Goal: Information Seeking & Learning: Check status

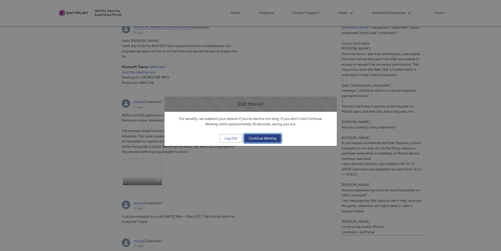
click at [266, 137] on span "Continue Working" at bounding box center [263, 138] width 28 height 8
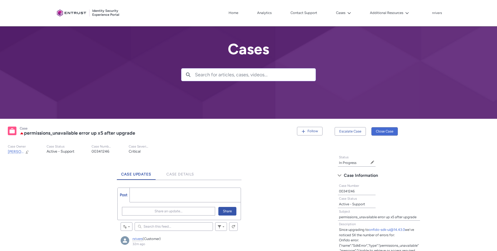
click at [338, 7] on div "Client Portal Home Analytics Contact Support Cases My Open Cases My Closed Case…" at bounding box center [248, 13] width 387 height 26
click at [341, 11] on button "Cases" at bounding box center [343, 13] width 18 height 8
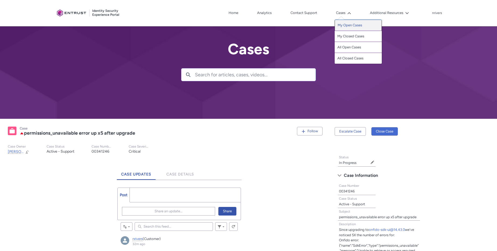
click at [352, 27] on link "My Open Cases" at bounding box center [357, 25] width 47 height 11
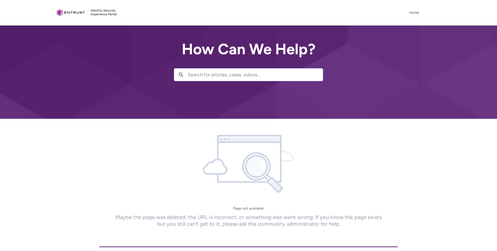
click at [421, 12] on div at bounding box center [431, 13] width 22 height 3
click at [416, 12] on link "Home" at bounding box center [413, 13] width 12 height 8
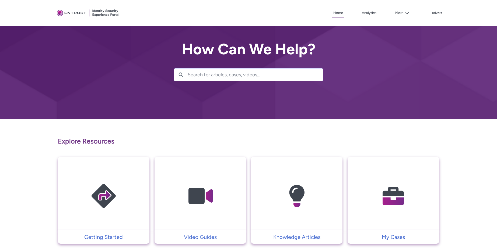
click at [414, 191] on img at bounding box center [392, 196] width 51 height 58
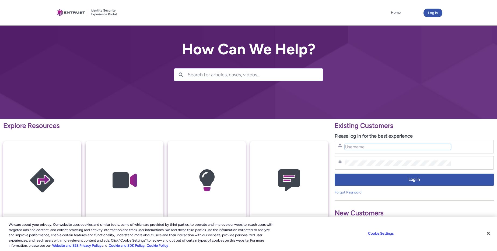
click at [351, 147] on input "Username" at bounding box center [397, 147] width 107 height 6
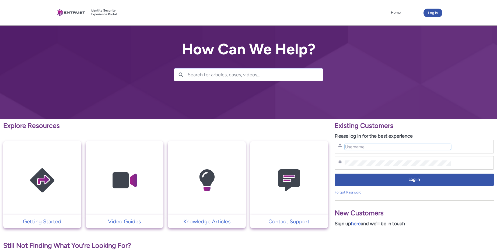
click at [374, 148] on input "Username" at bounding box center [397, 147] width 107 height 6
type input "nrivers@zipcar.com"
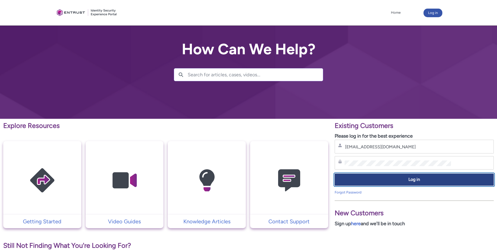
click at [402, 181] on span "Log in" at bounding box center [414, 180] width 152 height 6
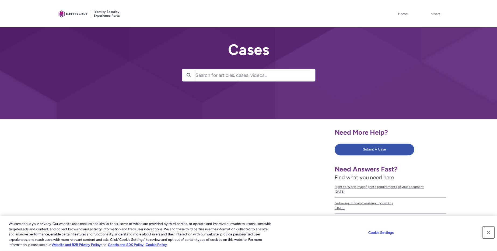
click at [494, 234] on div "We care about your privacy. Our website uses cookies and similar tools, some of…" at bounding box center [250, 234] width 501 height 34
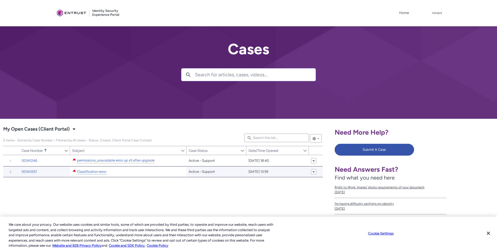
click at [106, 172] on div "Classification error" at bounding box center [91, 172] width 30 height 7
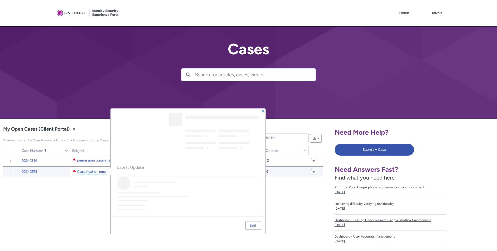
click at [94, 171] on link "Classification error" at bounding box center [91, 172] width 29 height 6
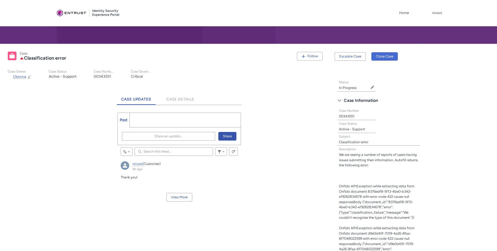
scroll to position [173, 0]
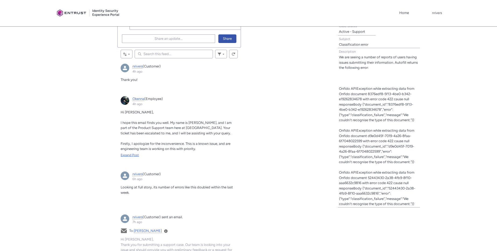
click at [126, 155] on div "Expand Post" at bounding box center [178, 155] width 117 height 5
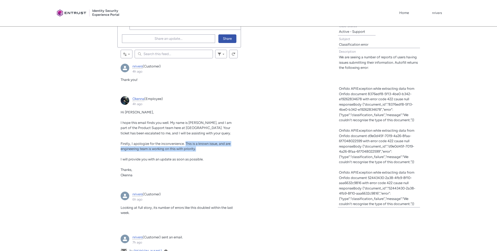
drag, startPoint x: 185, startPoint y: 144, endPoint x: 206, endPoint y: 150, distance: 21.7
click at [206, 150] on p "Firstly, I apologize for the inconvenience. This is a known issue, and are engi…" at bounding box center [178, 146] width 117 height 10
copy span "This is a known issue, and are engineering team is working on this with priorit…"
click at [181, 142] on span "Firstly, I apologize for the inconvenience. This is a known issue, and are engi…" at bounding box center [175, 146] width 110 height 9
drag, startPoint x: 194, startPoint y: 147, endPoint x: 212, endPoint y: 151, distance: 19.0
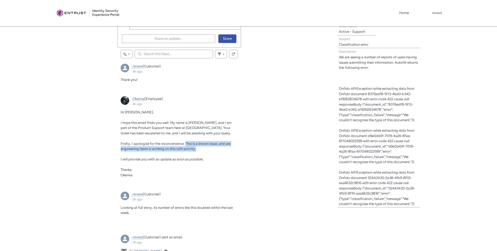
click at [212, 151] on div "Hi Nick, I hope this email finds you well. My name is Okenna, and I am part of …" at bounding box center [178, 144] width 117 height 68
copy span "This is a known issue, and are engineering team is working on this with priorit…"
